Goal: Transaction & Acquisition: Book appointment/travel/reservation

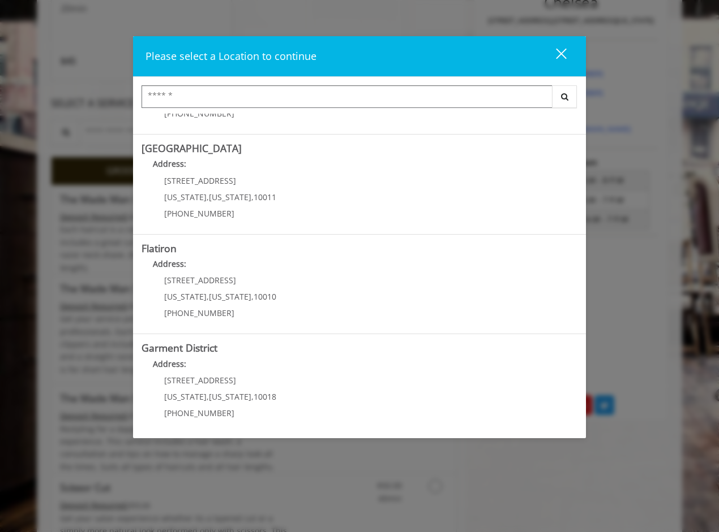
scroll to position [284, 0]
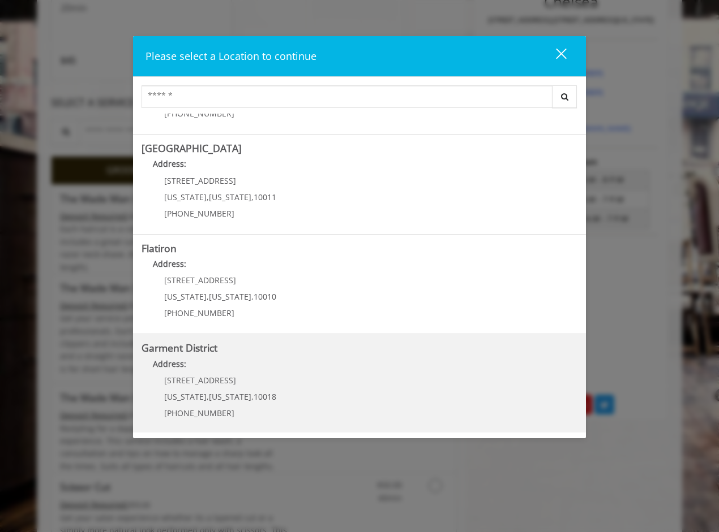
click at [290, 365] on District "Address:" at bounding box center [359, 367] width 436 height 18
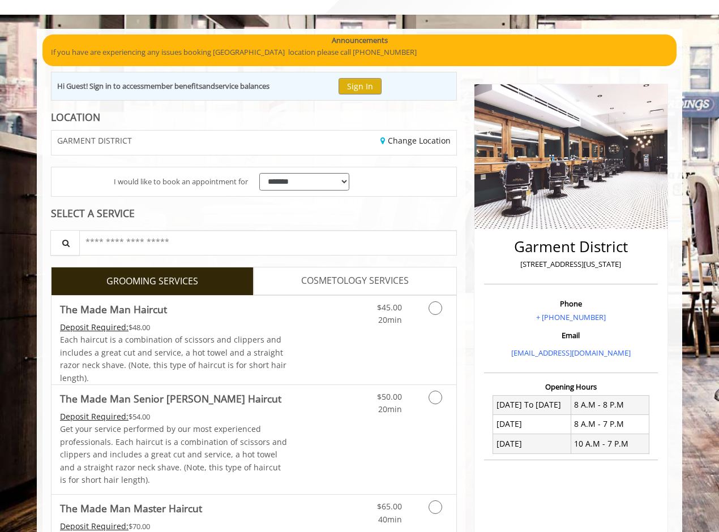
scroll to position [56, 0]
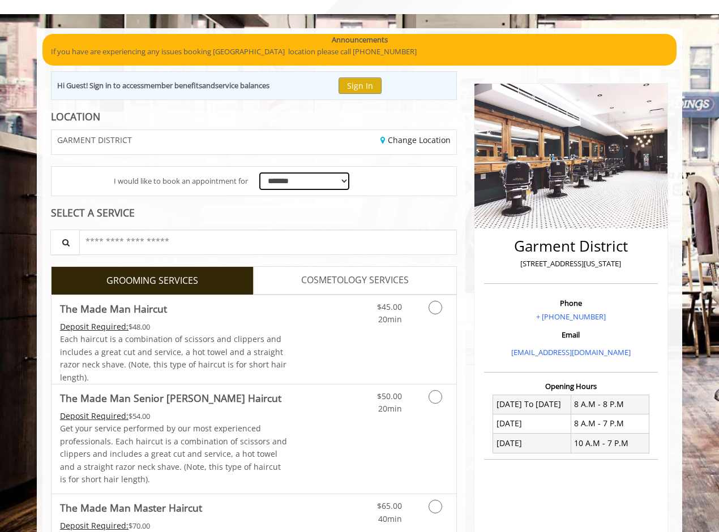
click at [289, 183] on select "**********" at bounding box center [304, 182] width 90 height 18
click at [259, 173] on select "**********" at bounding box center [304, 182] width 90 height 18
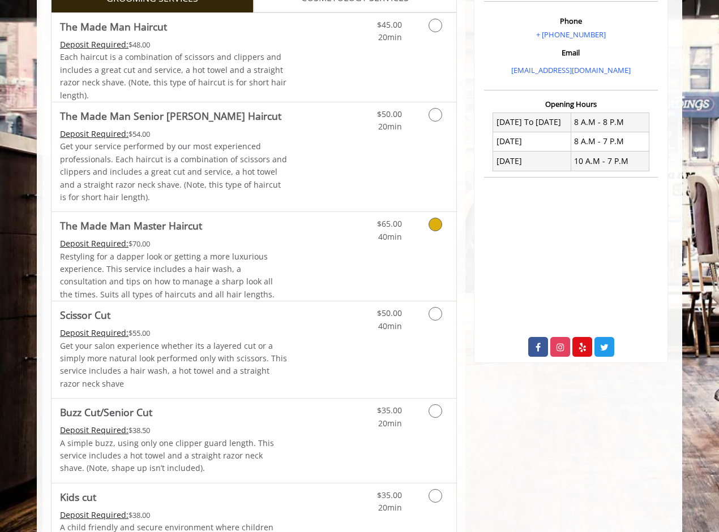
scroll to position [339, 0]
click at [428, 334] on div "$50.00 40min" at bounding box center [405, 350] width 101 height 97
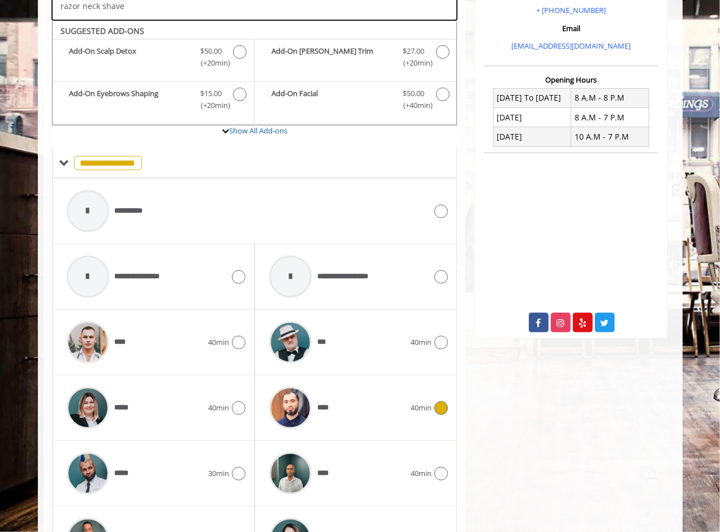
scroll to position [381, 0]
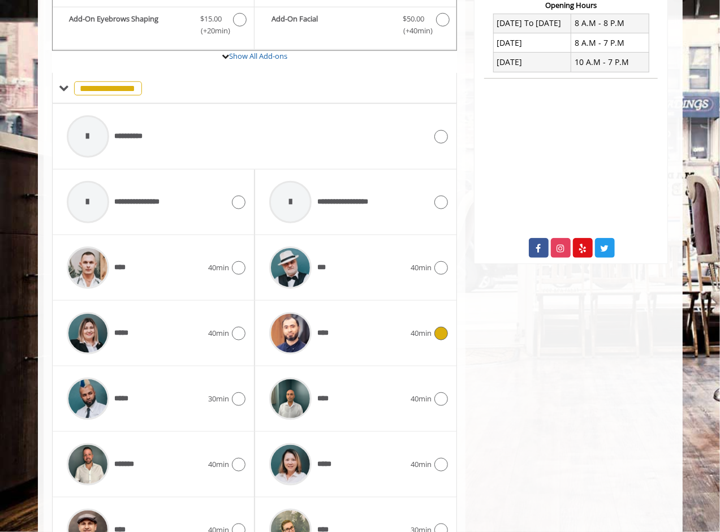
click at [352, 346] on div "****" at bounding box center [337, 334] width 147 height 54
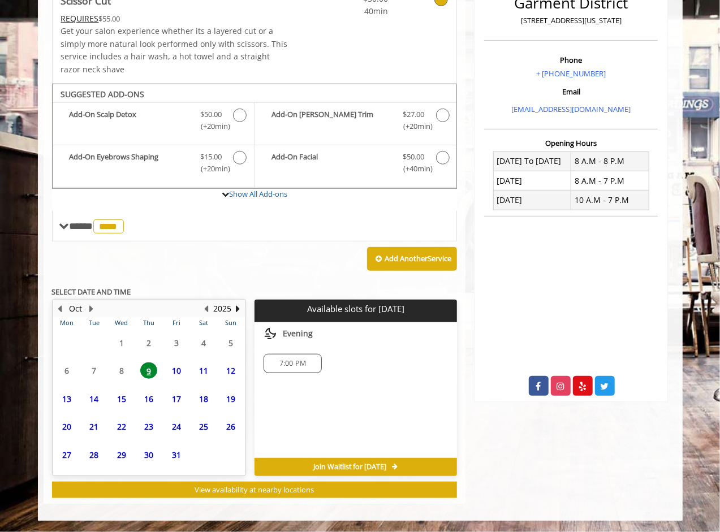
scroll to position [295, 0]
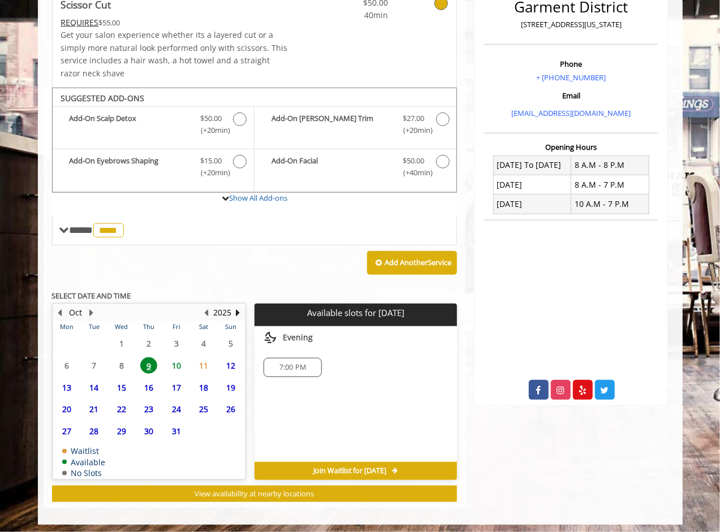
click at [291, 367] on div "7:00 PM" at bounding box center [293, 367] width 58 height 19
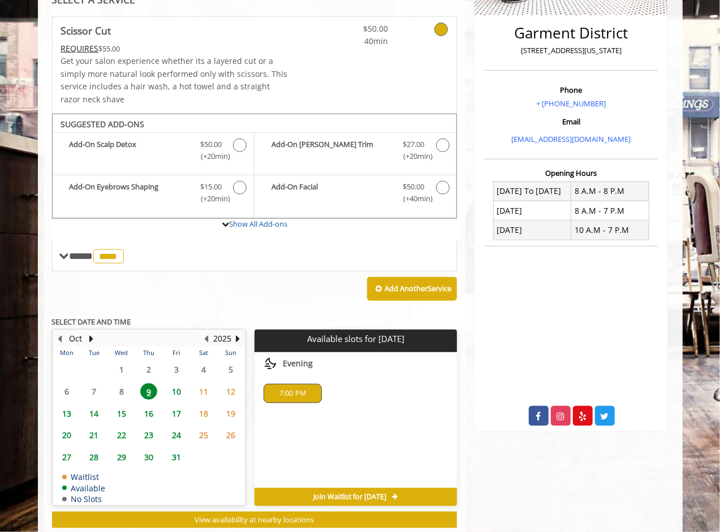
scroll to position [269, 0]
click at [445, 146] on icon "Scissor Cut Add-onS" at bounding box center [443, 146] width 14 height 14
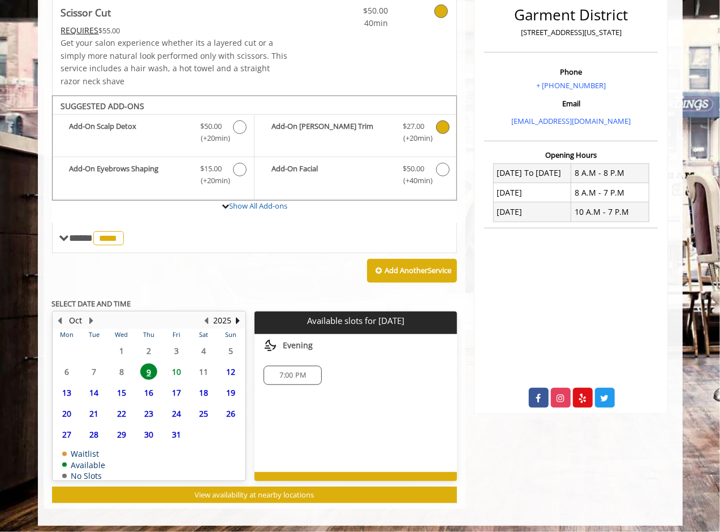
scroll to position [289, 0]
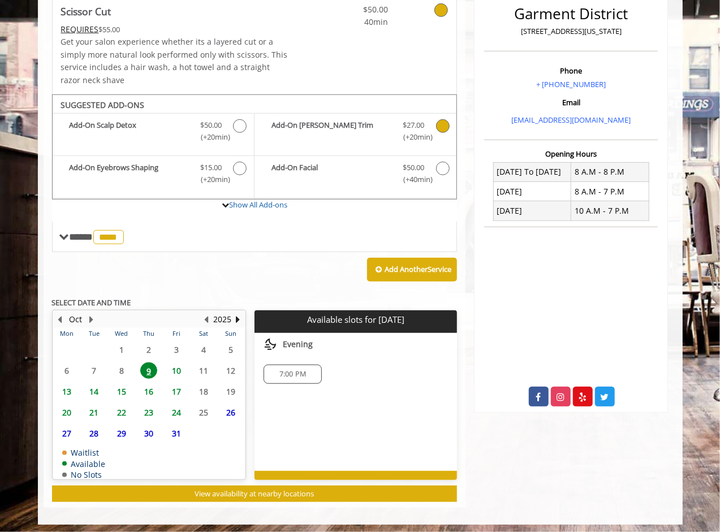
click at [291, 365] on div "7:00 PM" at bounding box center [293, 374] width 58 height 19
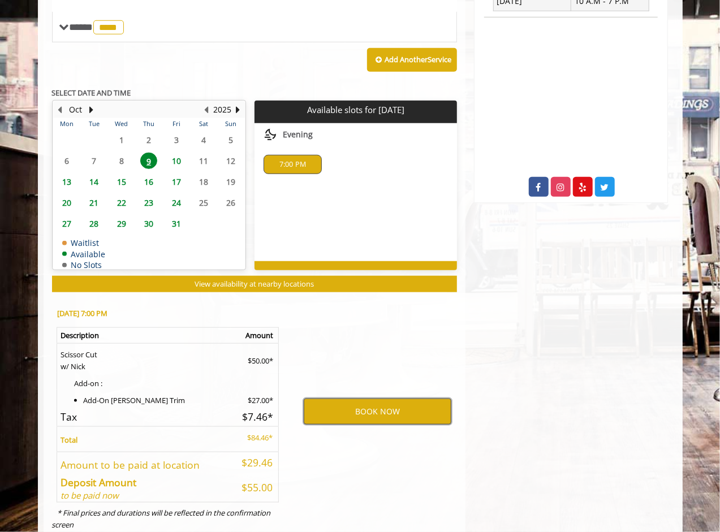
scroll to position [499, 0]
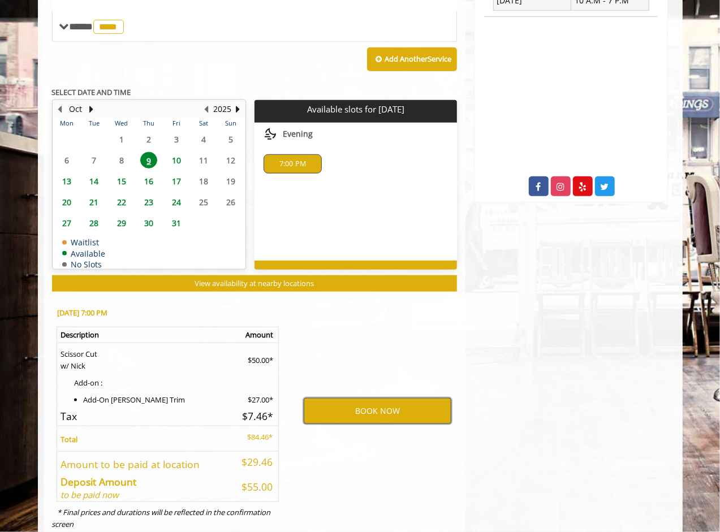
click at [375, 403] on button "BOOK NOW" at bounding box center [378, 411] width 148 height 26
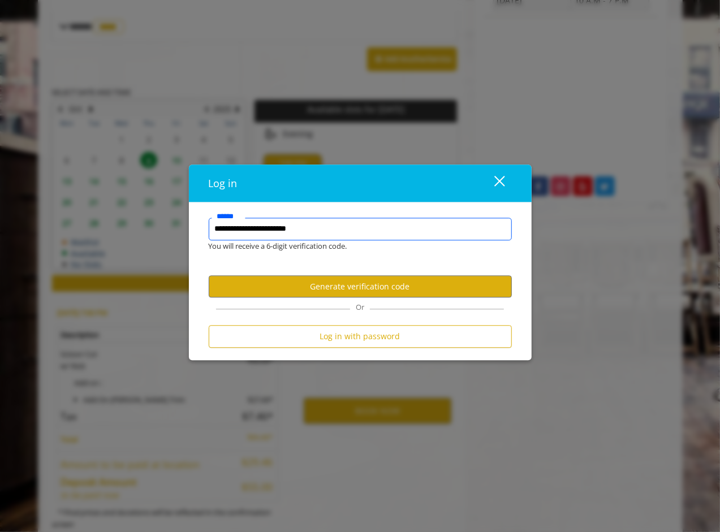
type input "**********"
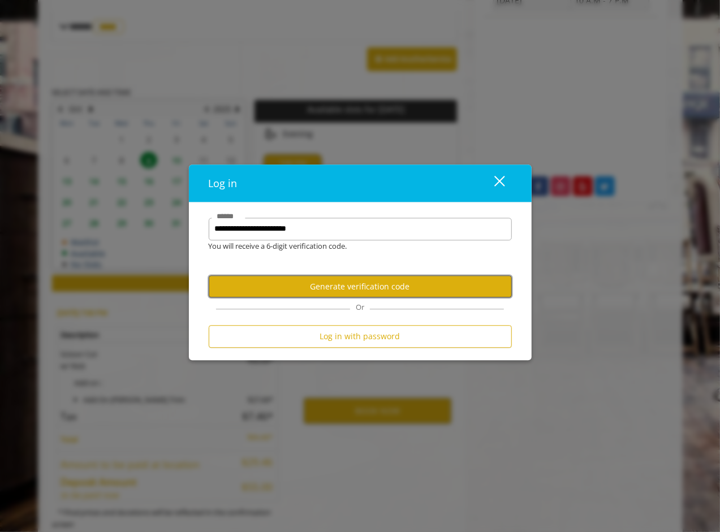
click at [339, 281] on button "Generate verification code" at bounding box center [360, 287] width 303 height 22
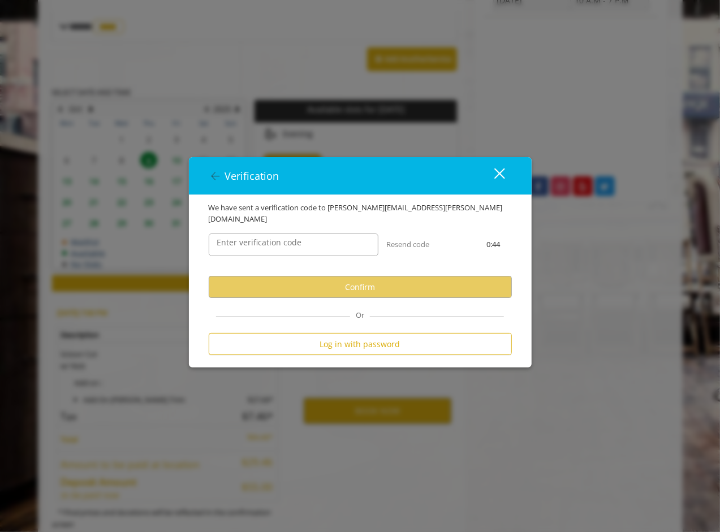
click at [264, 236] on label "Enter verification code" at bounding box center [260, 242] width 96 height 12
click at [264, 235] on input "Enter verification code" at bounding box center [294, 245] width 170 height 23
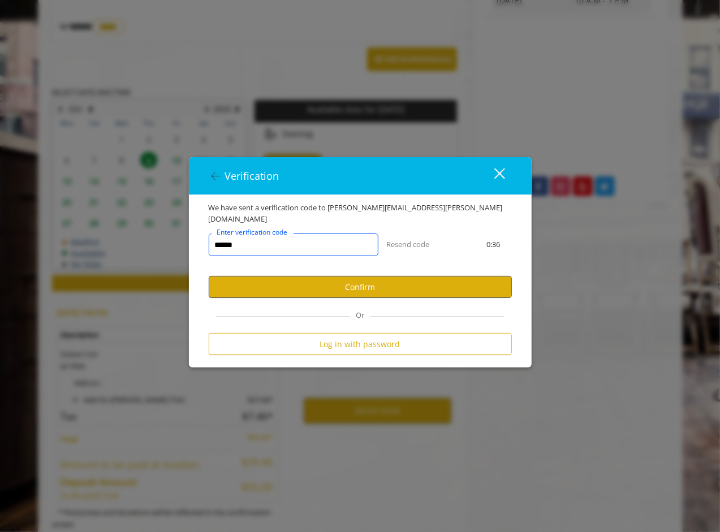
type input "******"
click at [386, 283] on button "Confirm" at bounding box center [360, 287] width 303 height 22
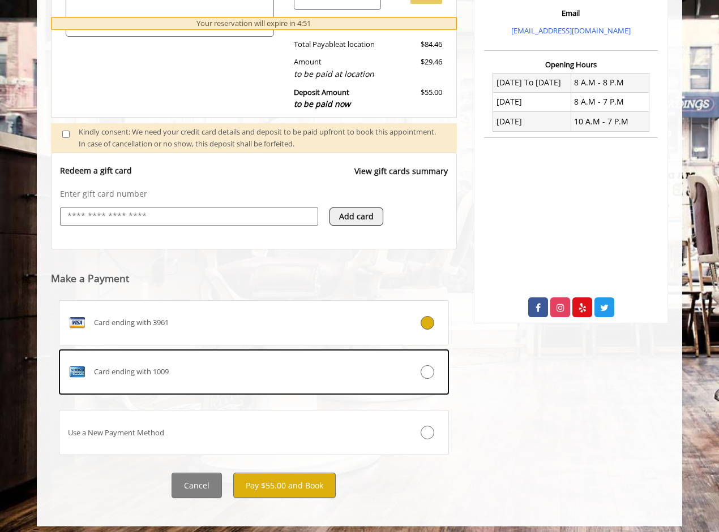
scroll to position [381, 0]
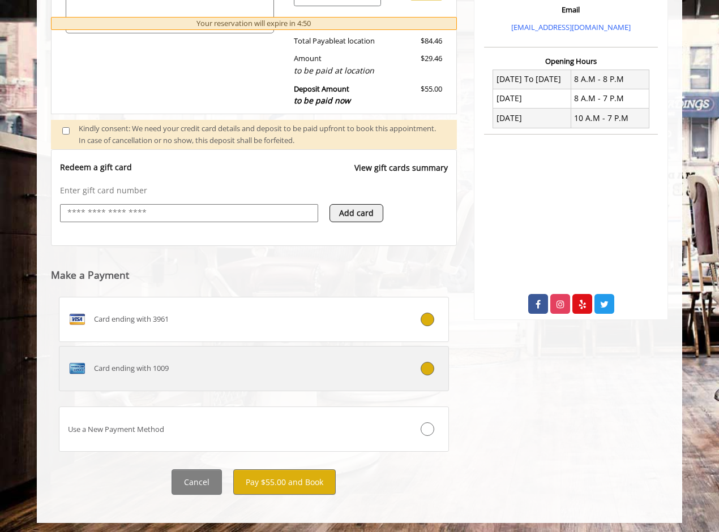
click at [281, 360] on div "Card ending with 1009" at bounding box center [221, 369] width 324 height 18
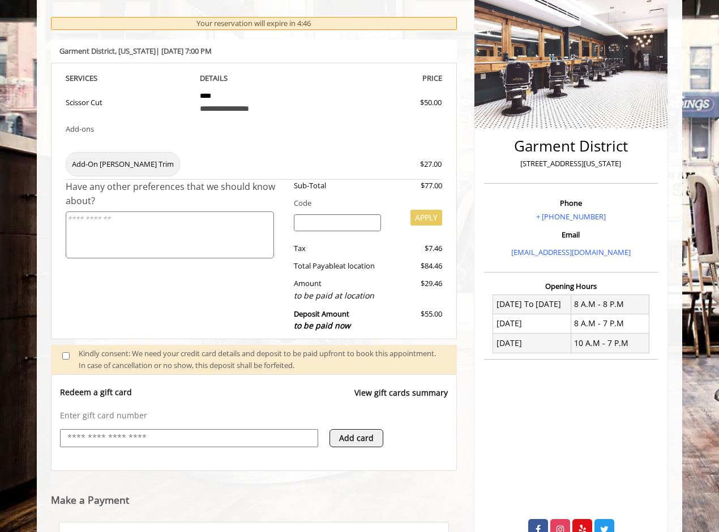
scroll to position [156, 0]
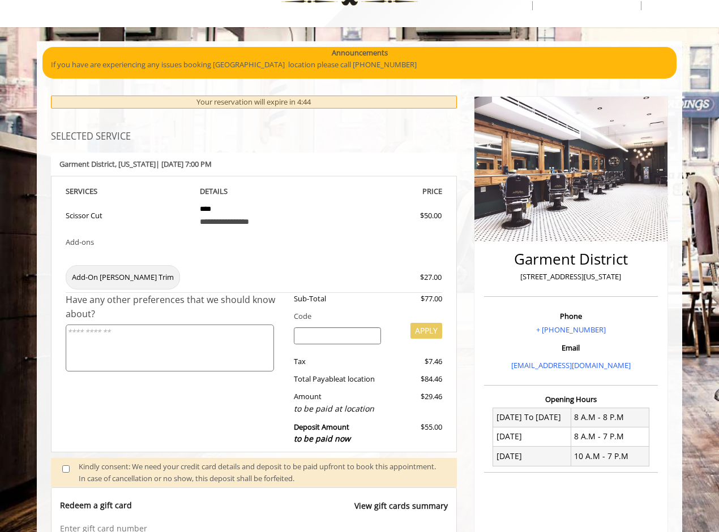
click at [97, 270] on span "Add-On Beard Trim" at bounding box center [123, 277] width 114 height 24
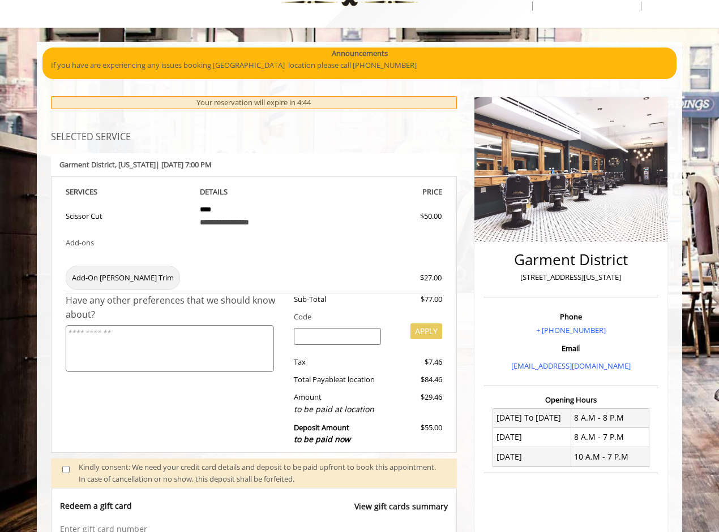
click at [100, 276] on span "Add-On Beard Trim" at bounding box center [123, 278] width 114 height 24
click at [86, 277] on span "Add-On Beard Trim" at bounding box center [123, 278] width 114 height 24
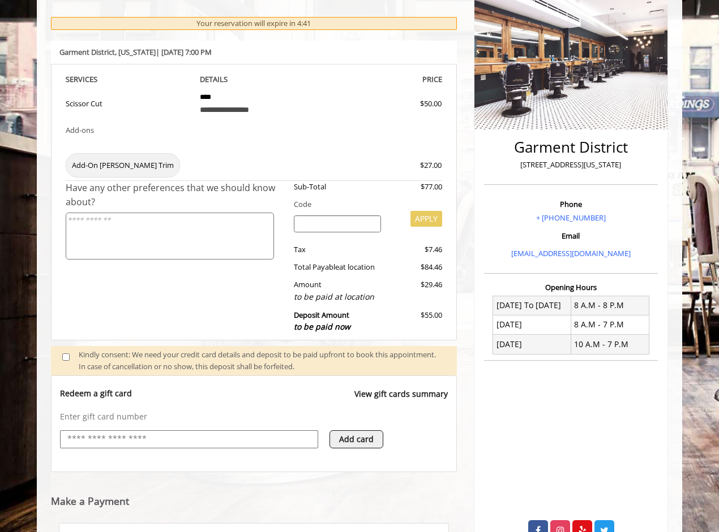
scroll to position [155, 0]
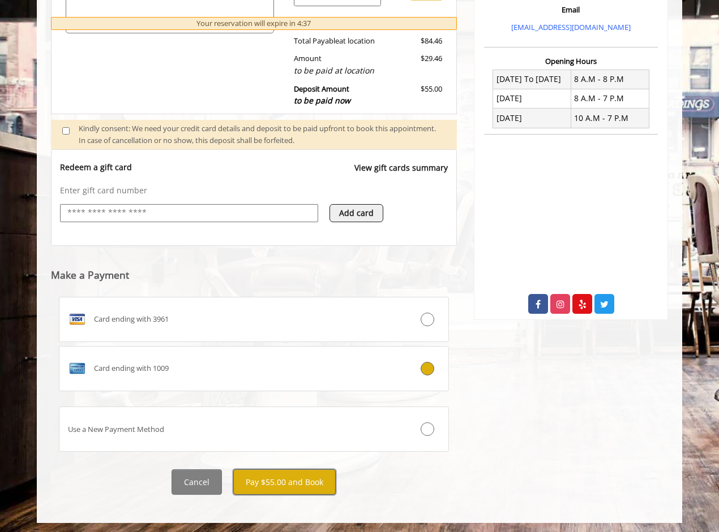
click at [321, 486] on button "Pay $55.00 and Book" at bounding box center [284, 482] width 102 height 25
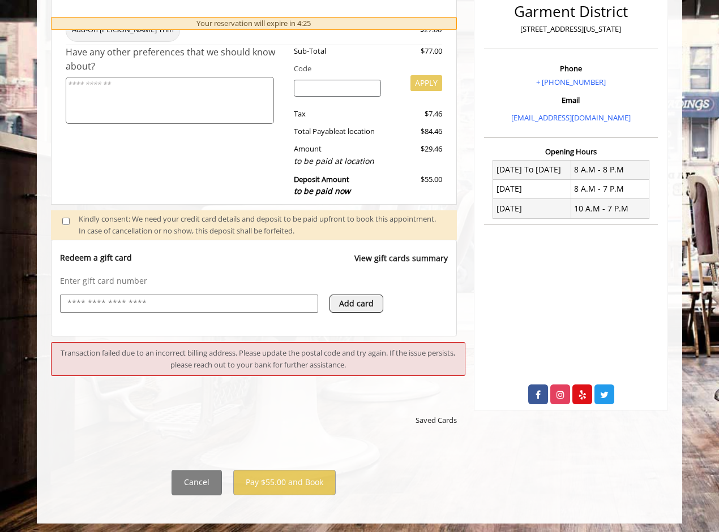
scroll to position [301, 0]
